Goal: Transaction & Acquisition: Subscribe to service/newsletter

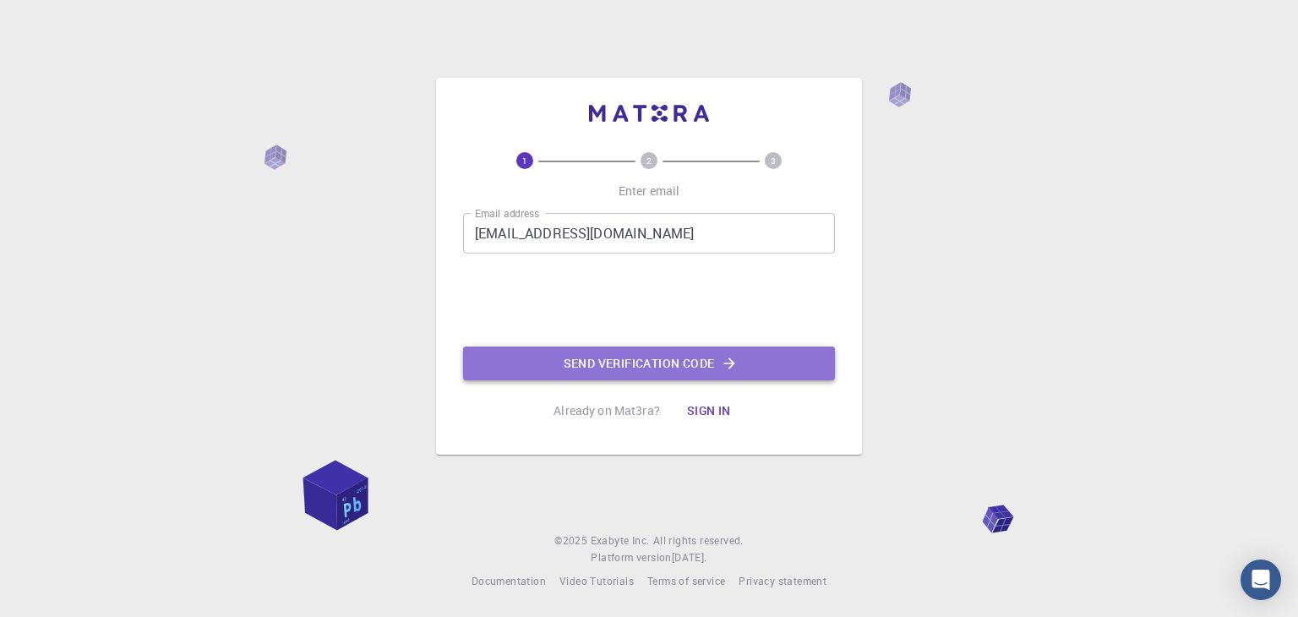
click at [607, 356] on button "Send verification code" at bounding box center [649, 363] width 372 height 34
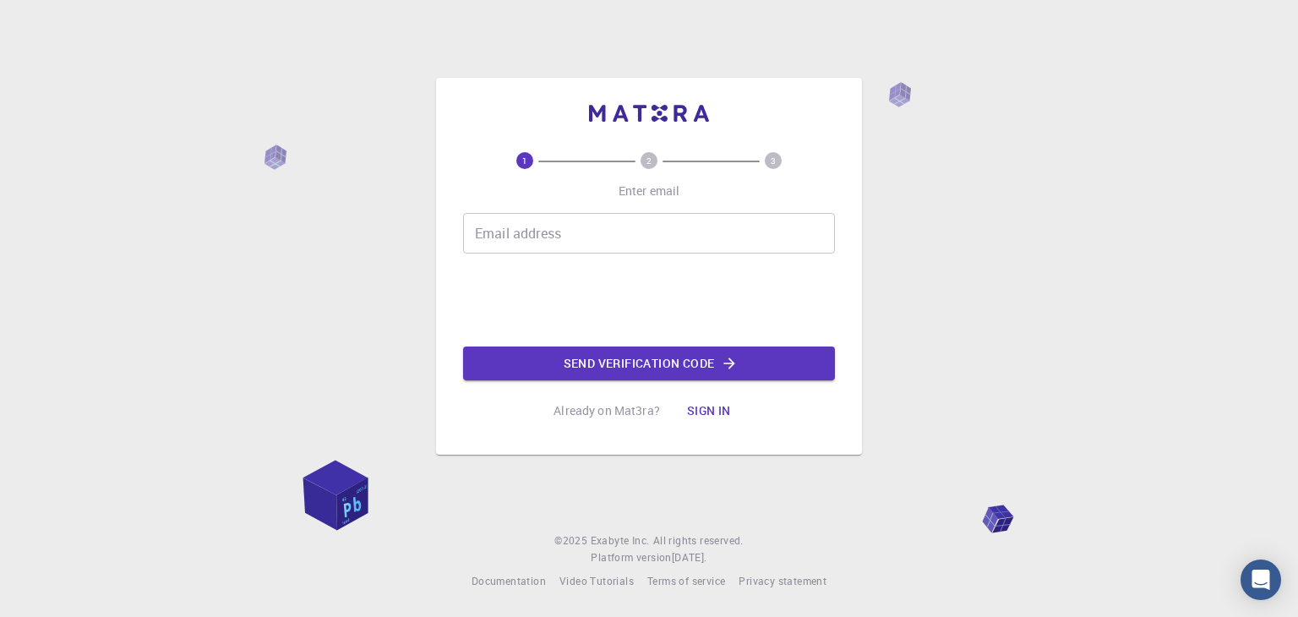
click at [544, 237] on input "Email address" at bounding box center [649, 233] width 372 height 41
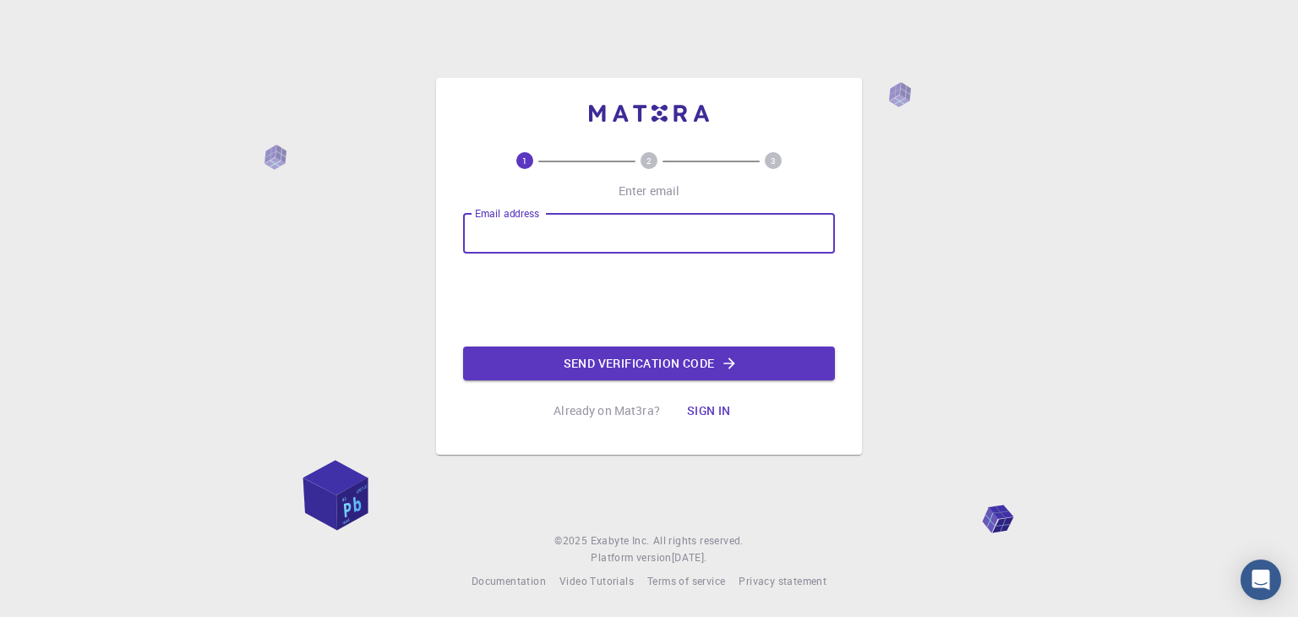
type input "[EMAIL_ADDRESS][DOMAIN_NAME]"
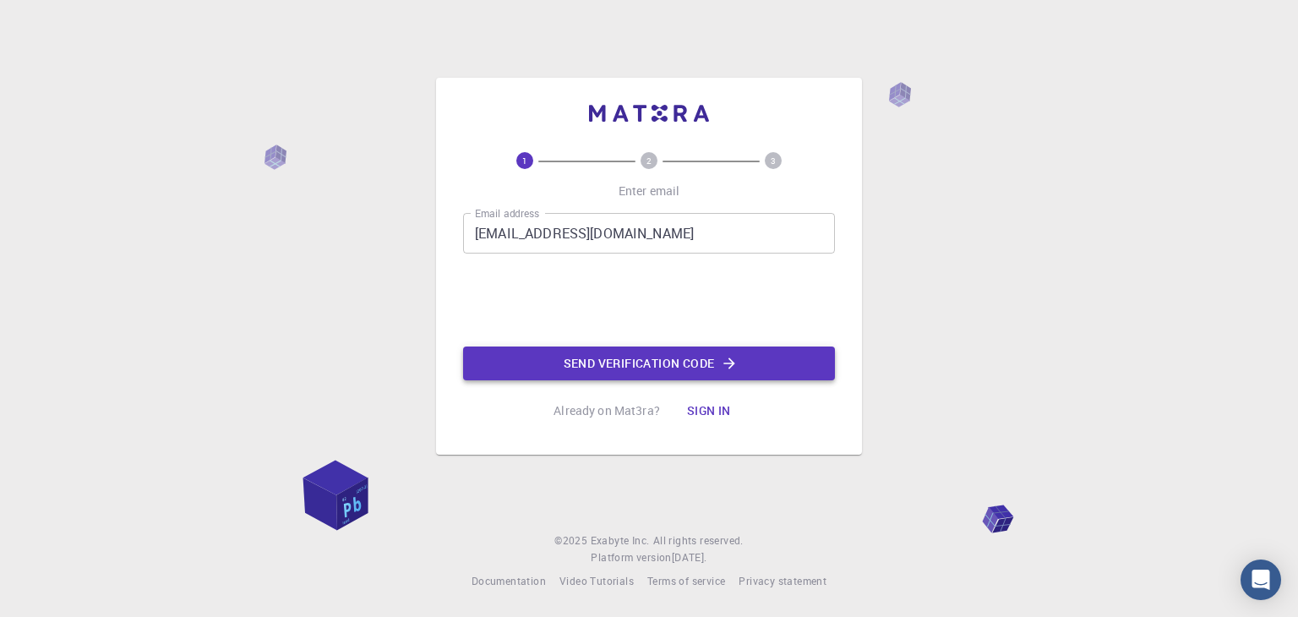
click at [657, 367] on button "Send verification code" at bounding box center [649, 363] width 372 height 34
